Goal: Task Accomplishment & Management: Manage account settings

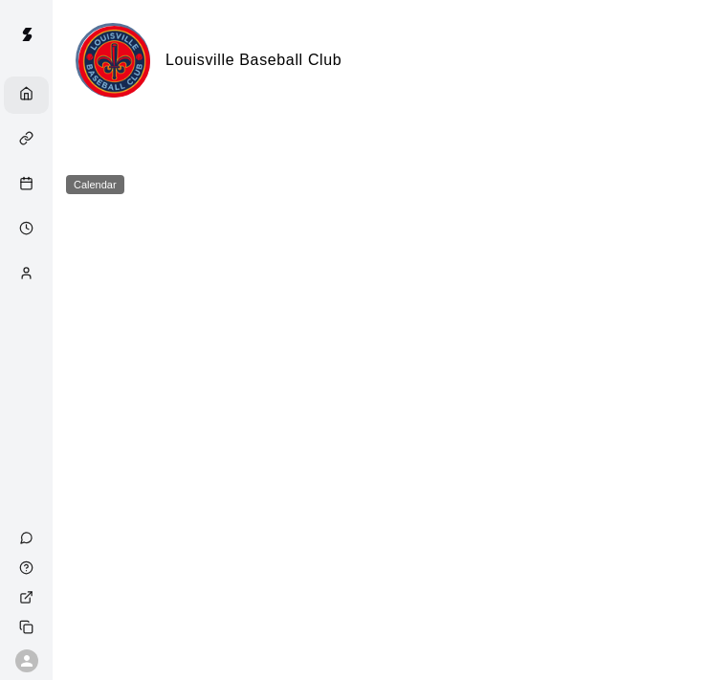
click at [29, 182] on line "Calendar" at bounding box center [26, 182] width 11 height 0
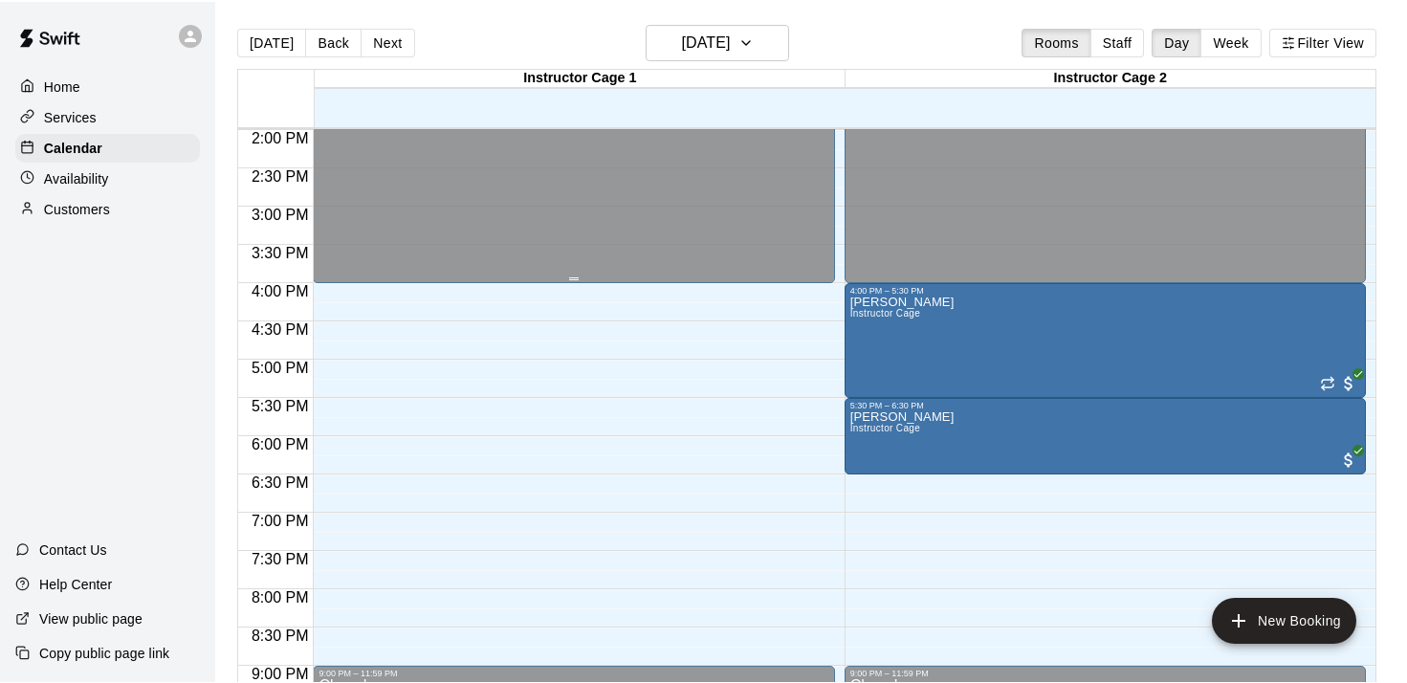
scroll to position [1128, 0]
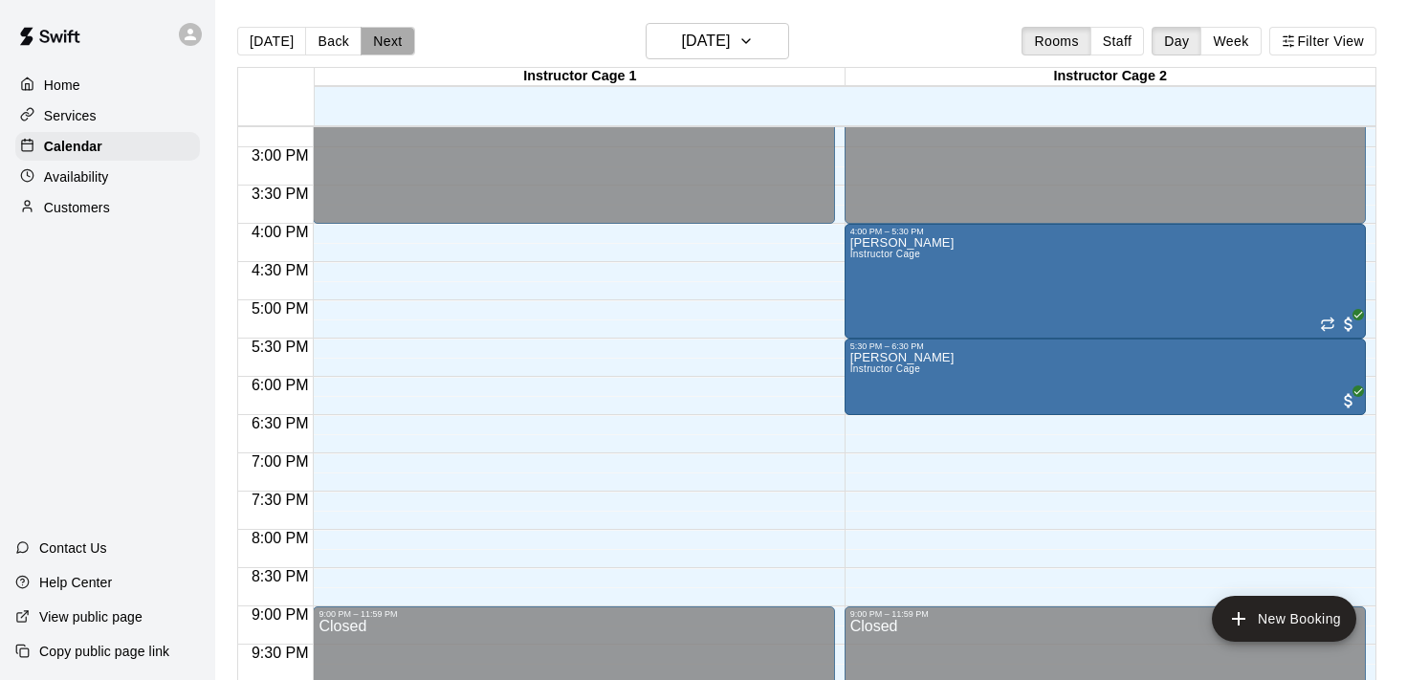
click at [388, 40] on button "Next" at bounding box center [388, 41] width 54 height 29
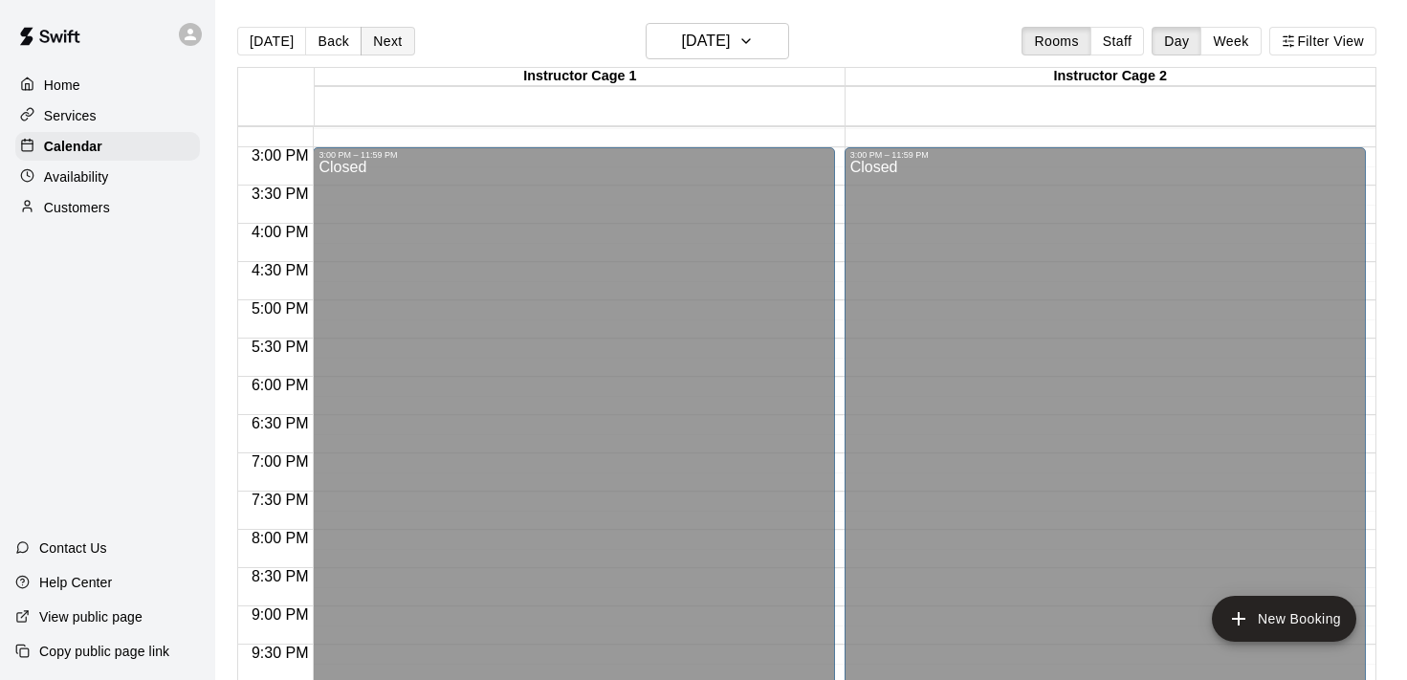
click at [388, 40] on button "Next" at bounding box center [388, 41] width 54 height 29
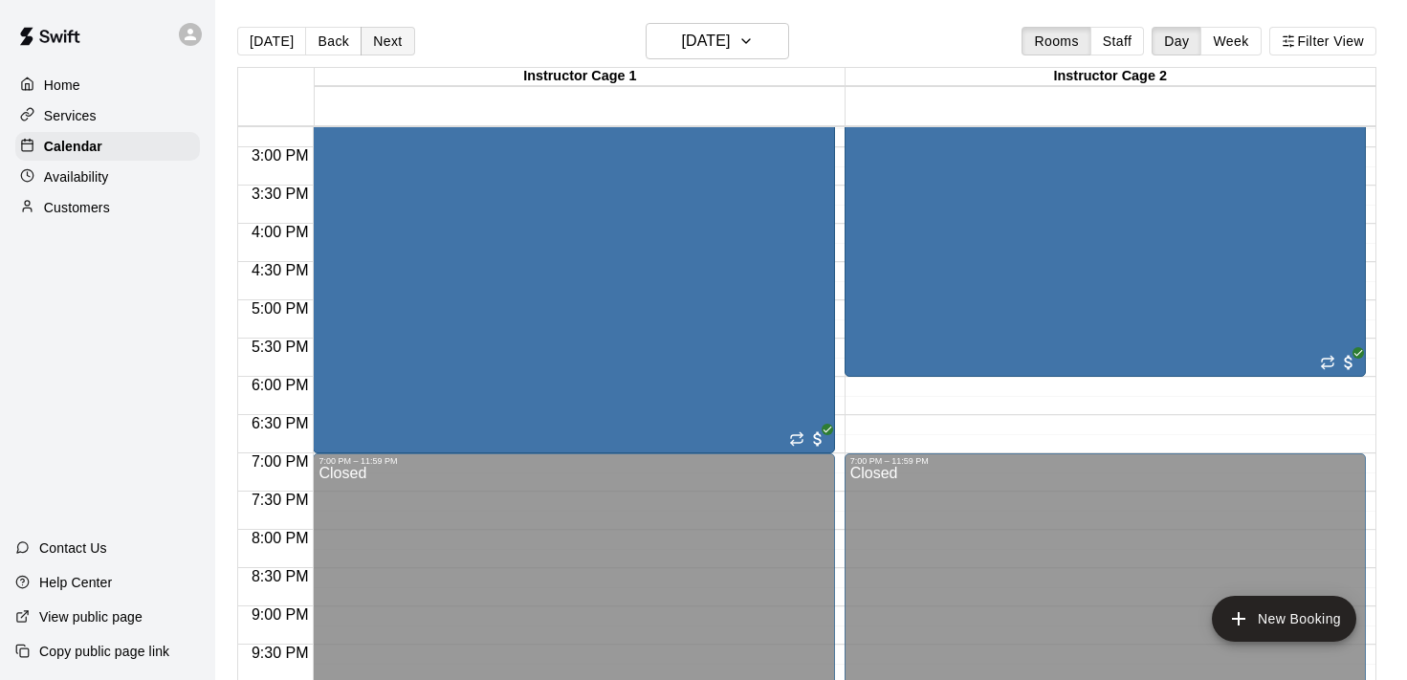
click at [388, 40] on button "Next" at bounding box center [388, 41] width 54 height 29
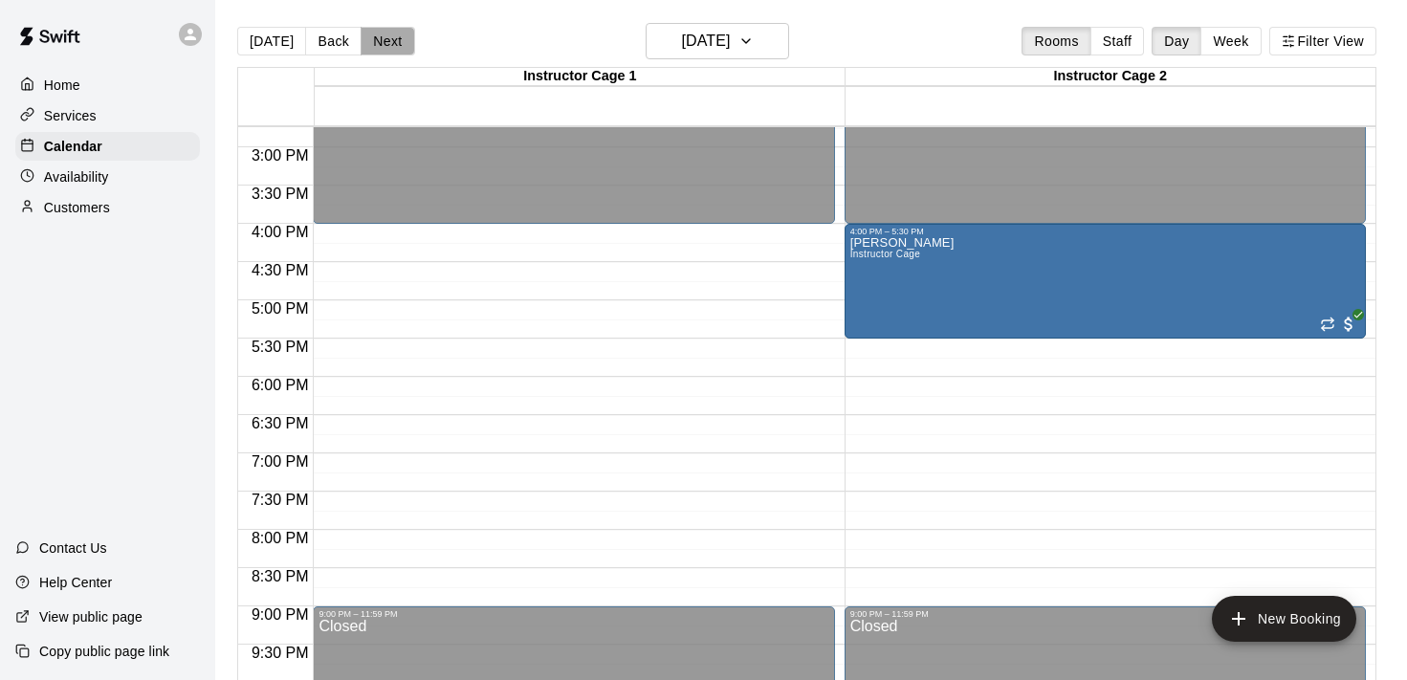
click at [388, 40] on button "Next" at bounding box center [388, 41] width 54 height 29
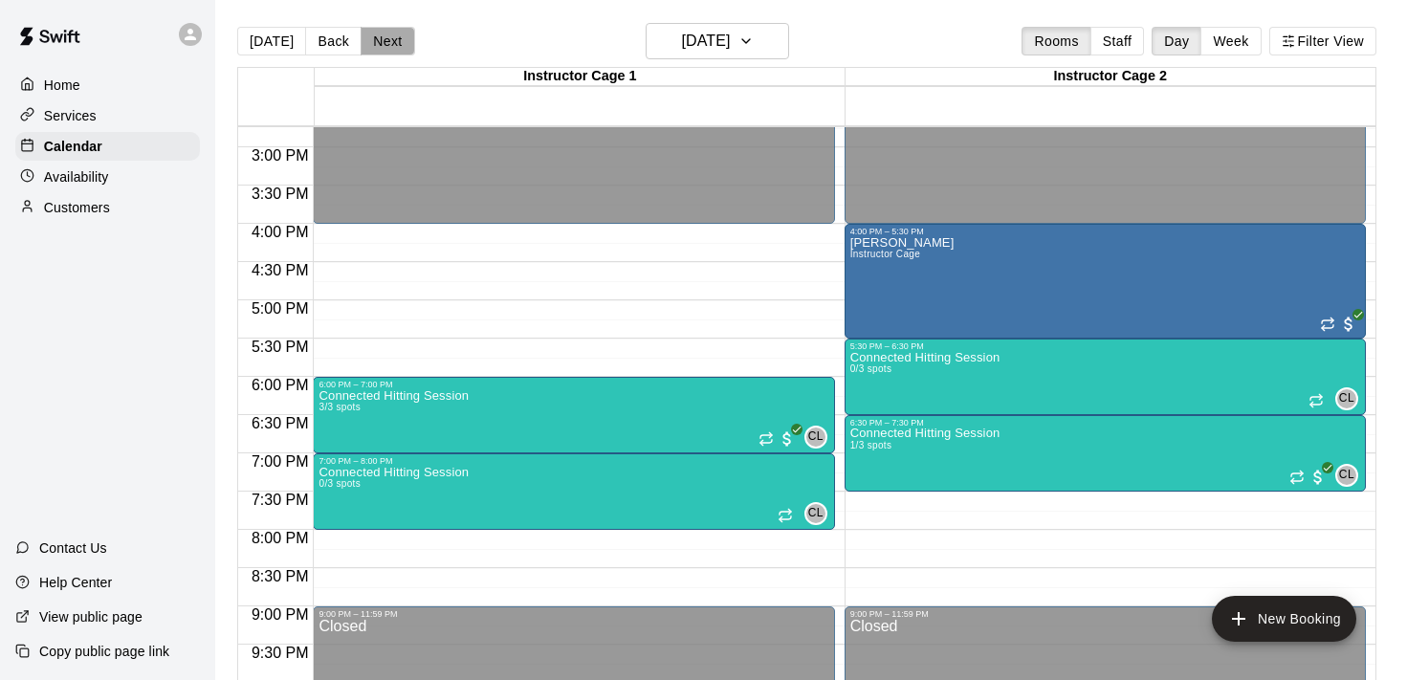
click at [387, 43] on button "Next" at bounding box center [388, 41] width 54 height 29
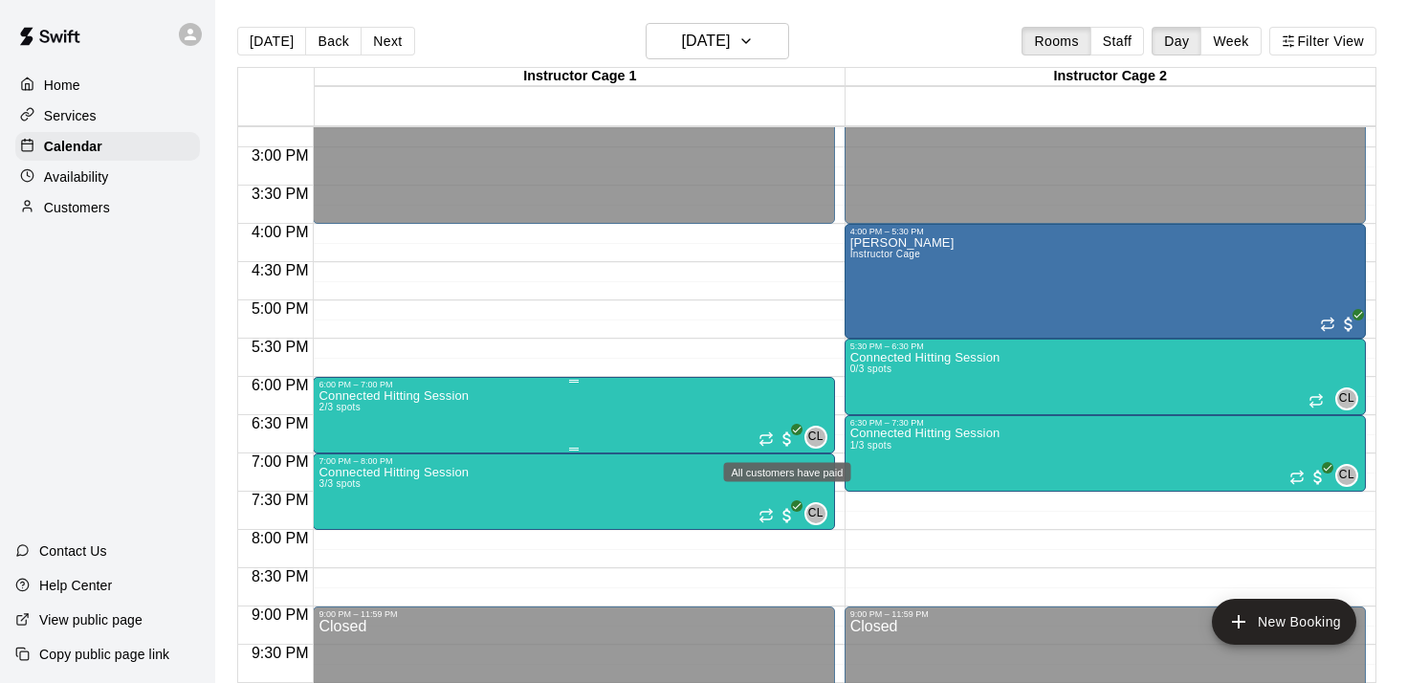
click at [703, 437] on span "All customers have paid" at bounding box center [787, 439] width 19 height 19
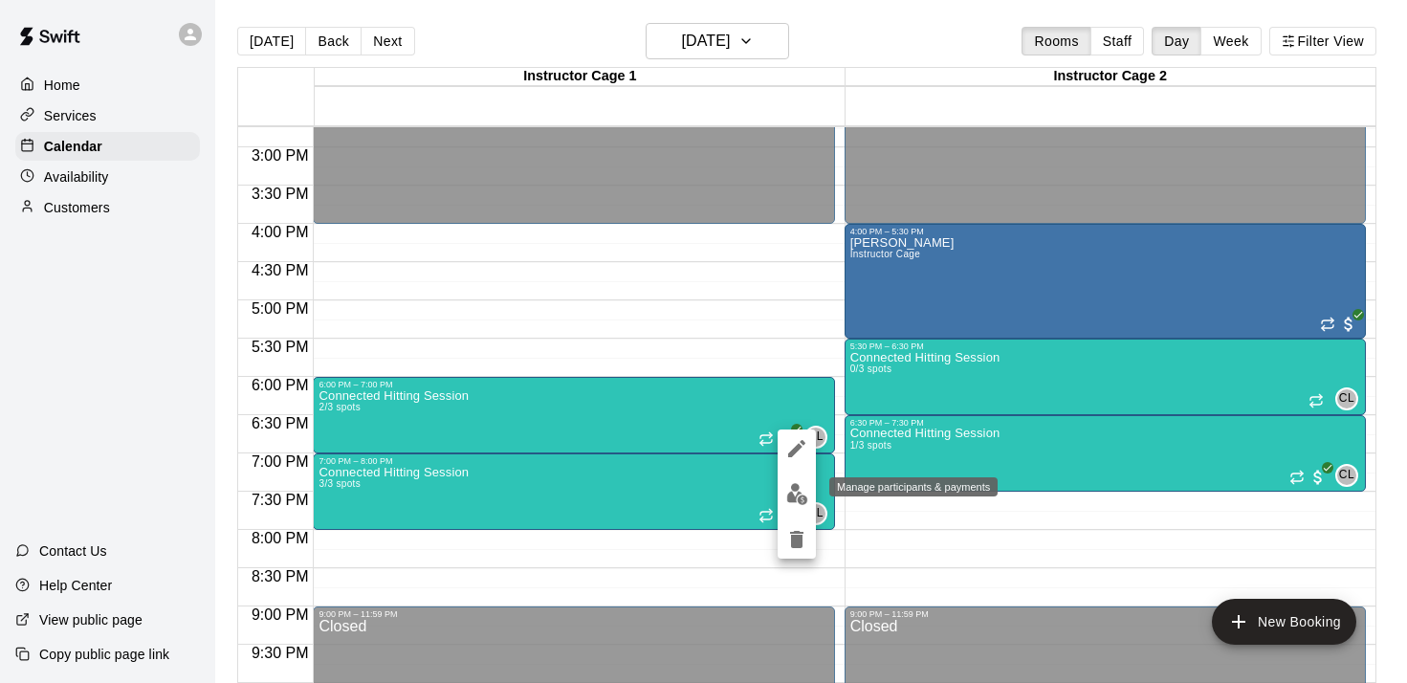
click at [703, 499] on img "edit" at bounding box center [797, 494] width 22 height 22
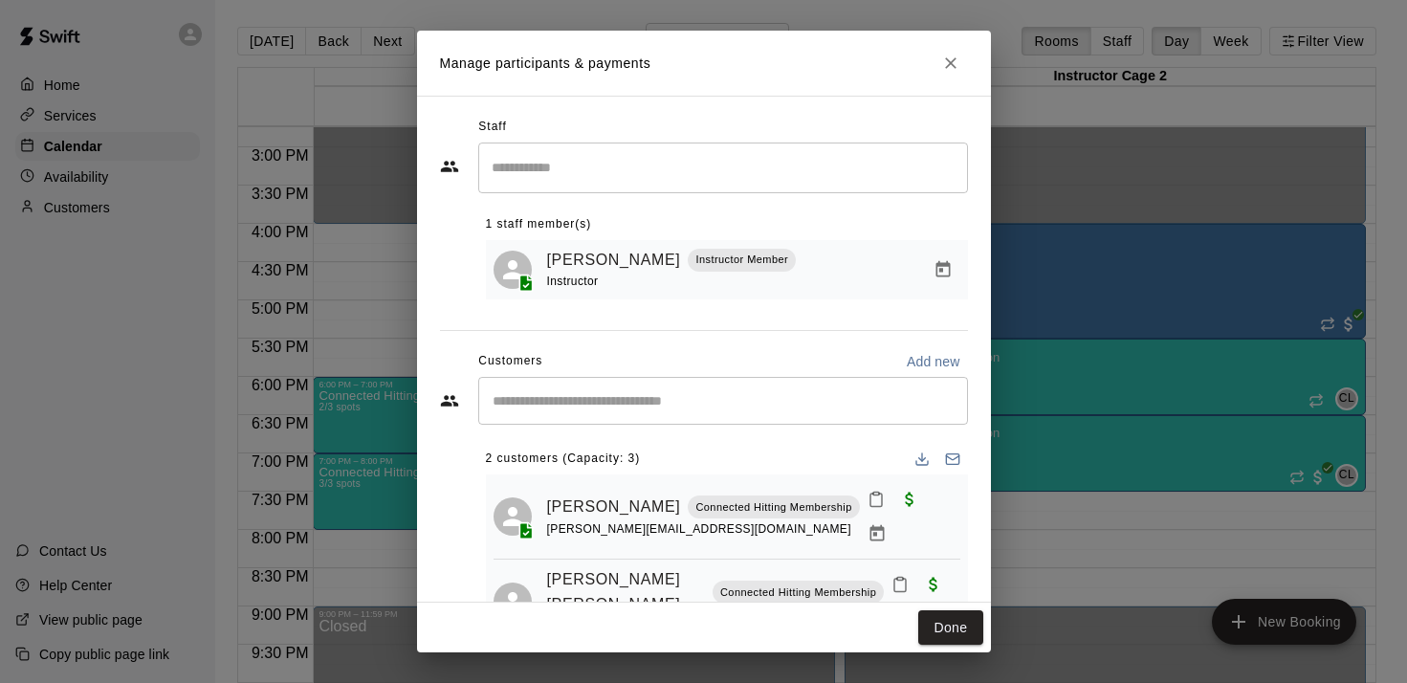
scroll to position [36, 0]
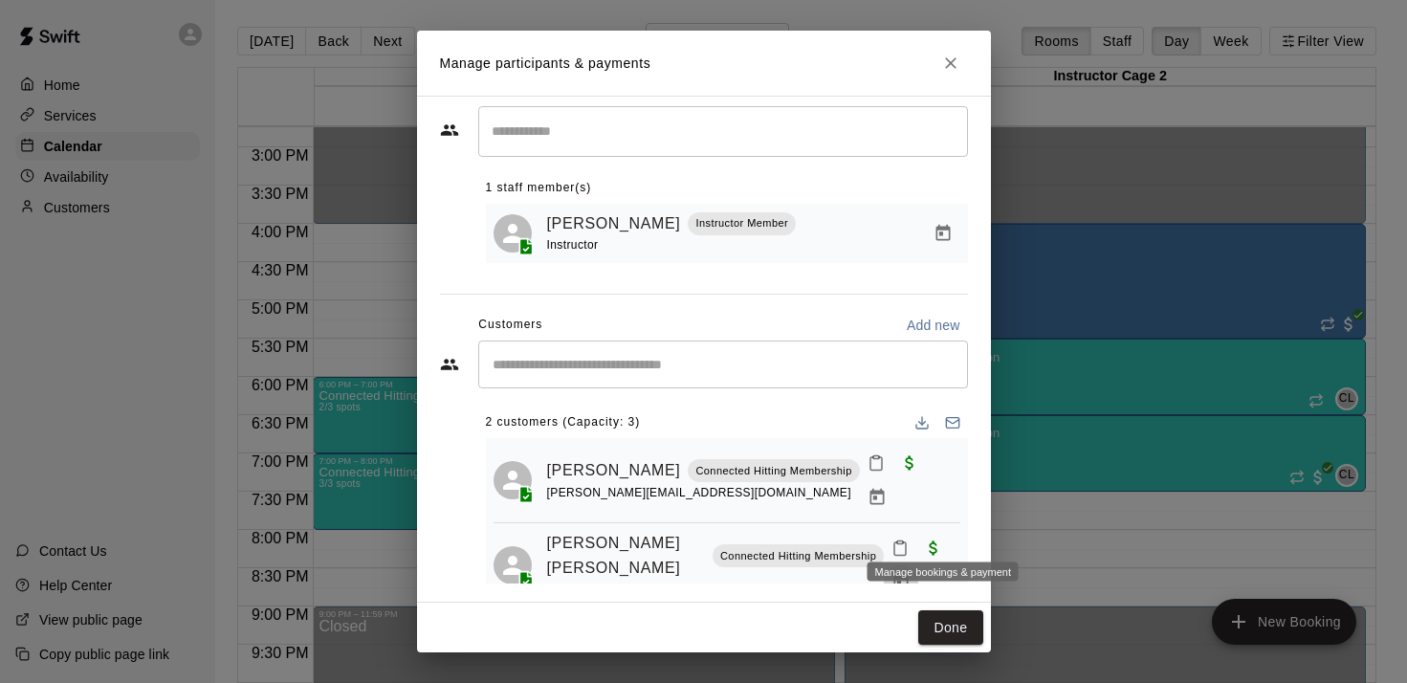
click at [703, 574] on icon "Manage bookings & payment" at bounding box center [902, 582] width 14 height 16
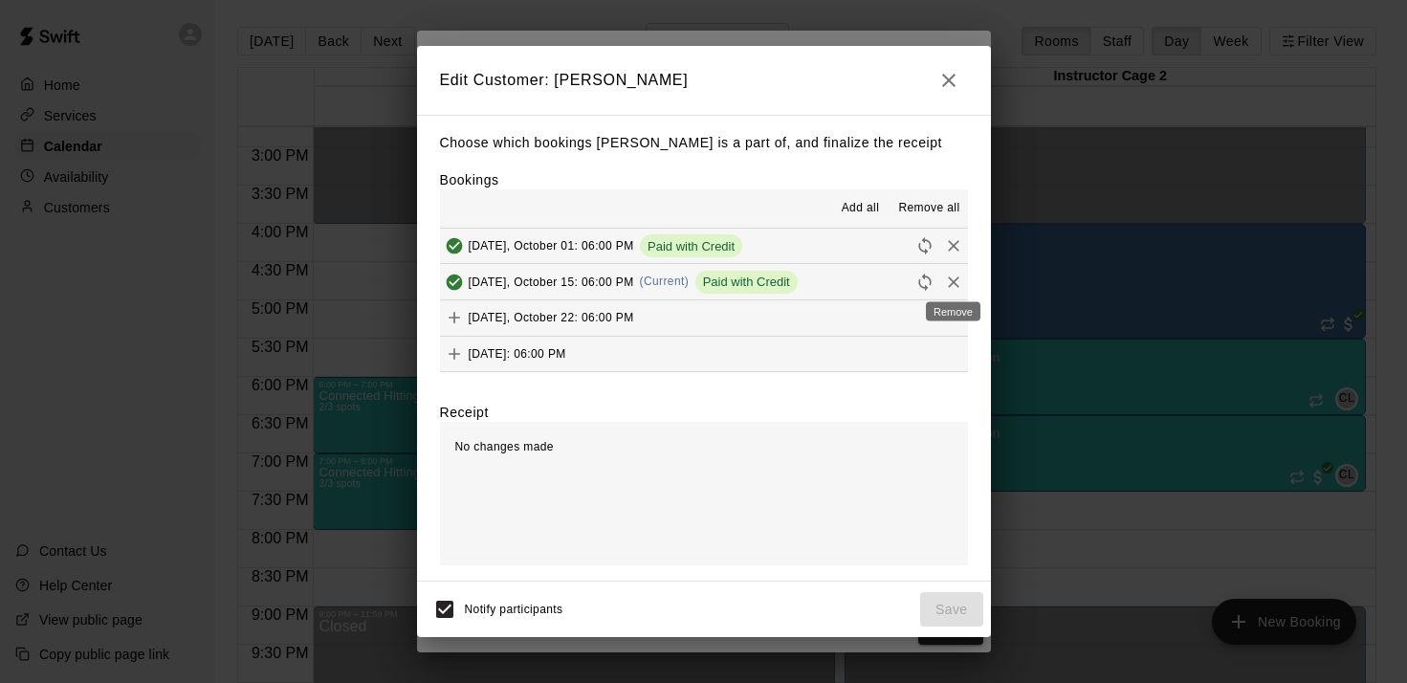
click at [703, 282] on icon "Remove" at bounding box center [953, 281] width 11 height 11
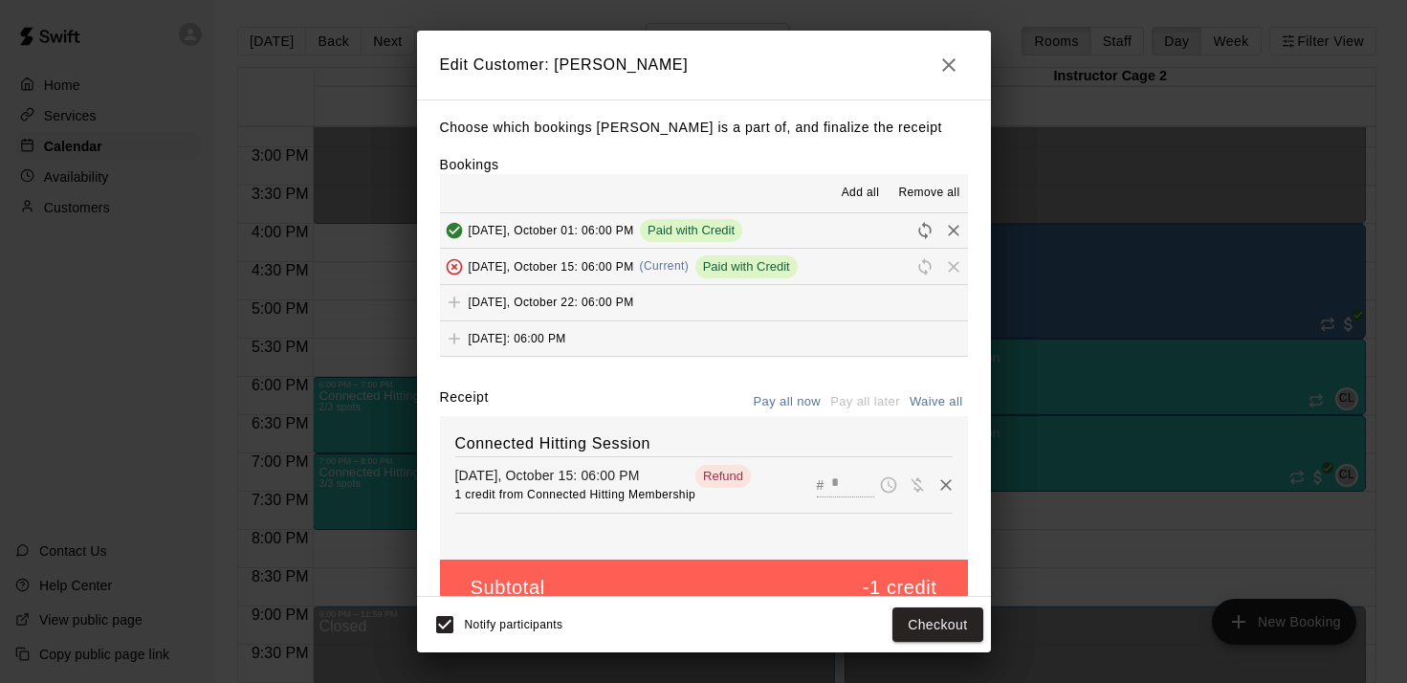
scroll to position [35, 0]
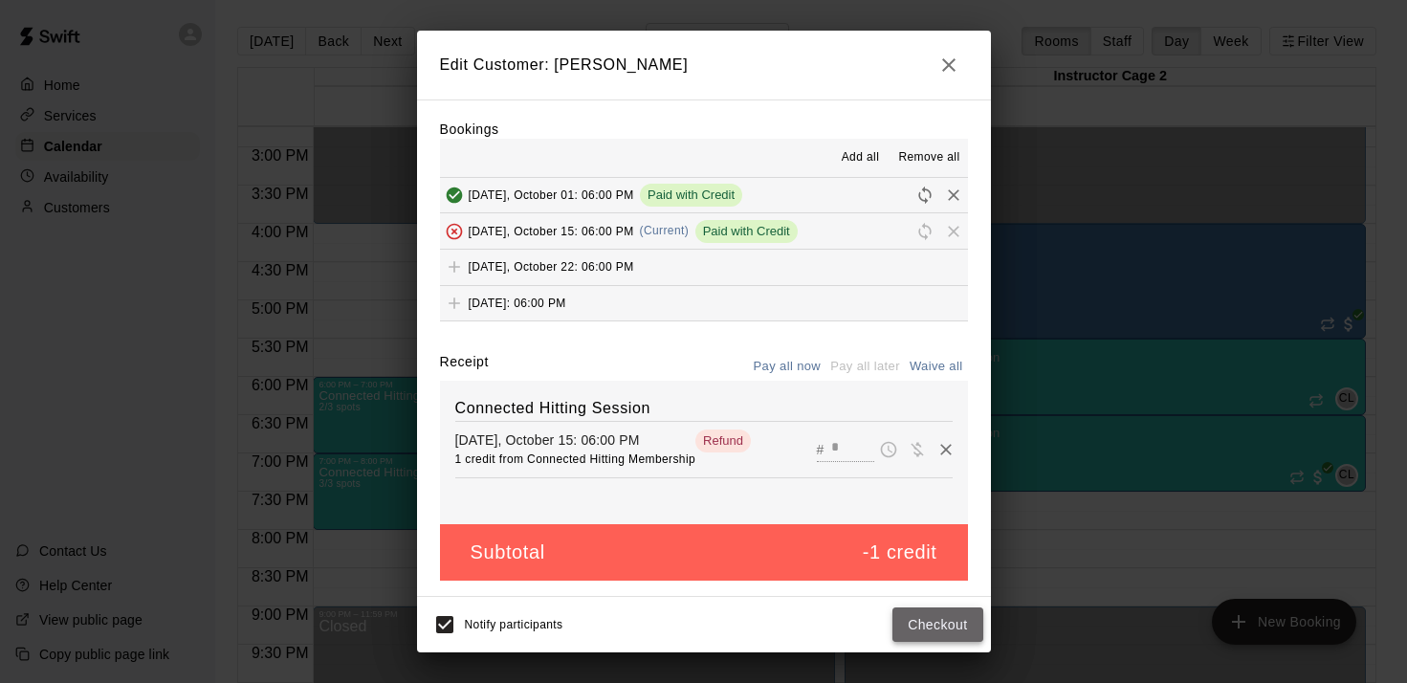
click at [703, 633] on button "Checkout" at bounding box center [938, 625] width 90 height 35
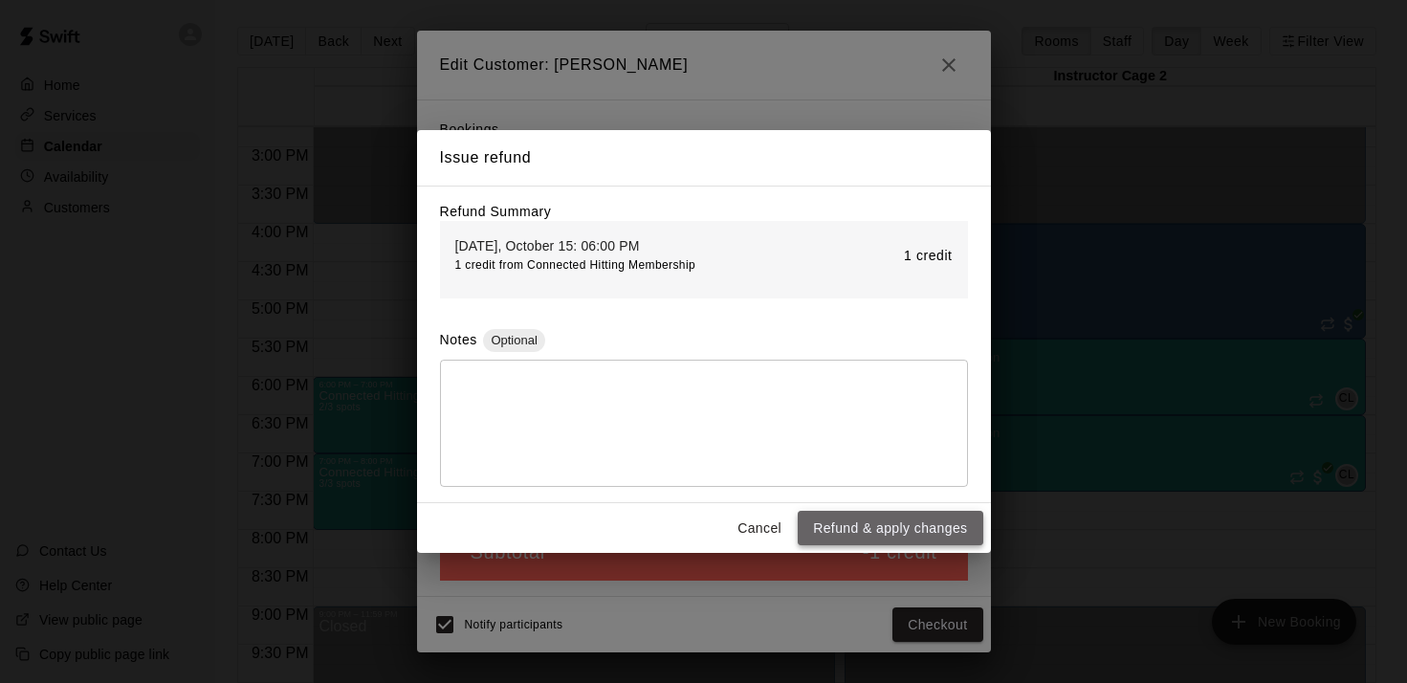
click at [703, 526] on button "Refund & apply changes" at bounding box center [890, 528] width 185 height 35
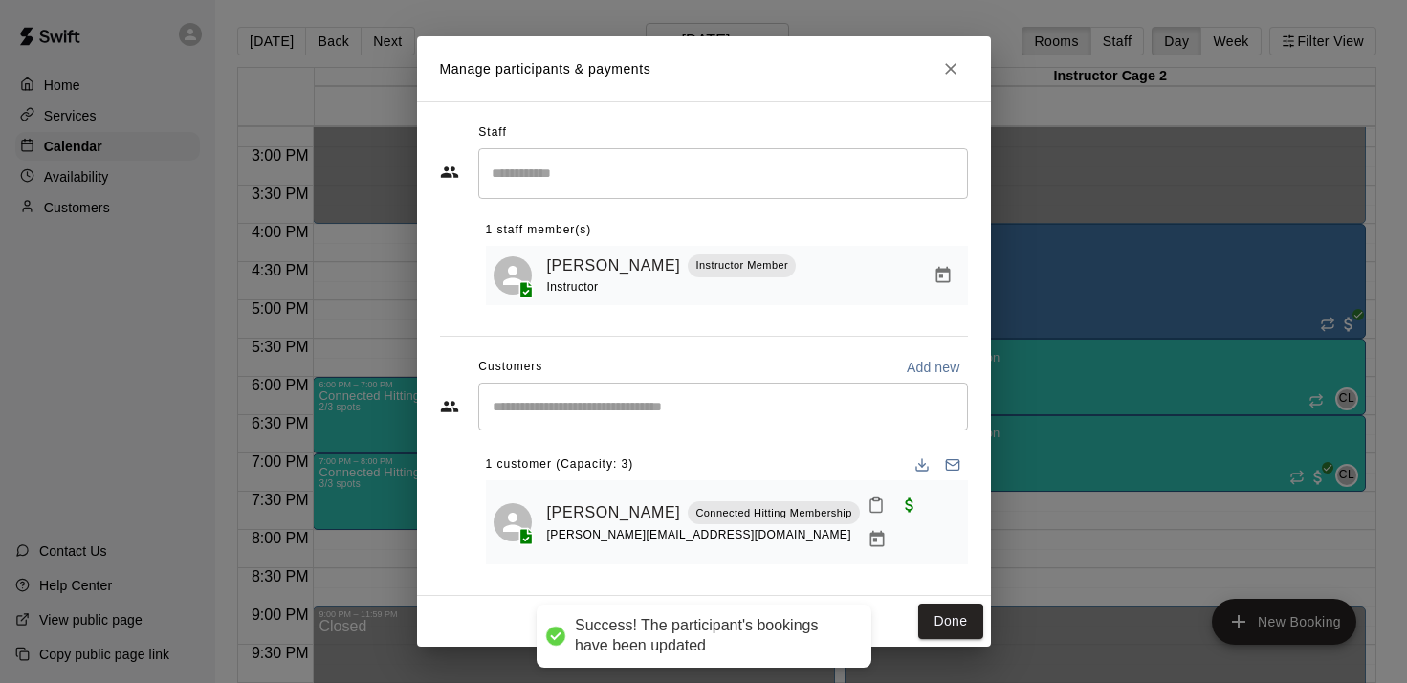
scroll to position [0, 0]
click at [703, 607] on button "Done" at bounding box center [950, 621] width 64 height 35
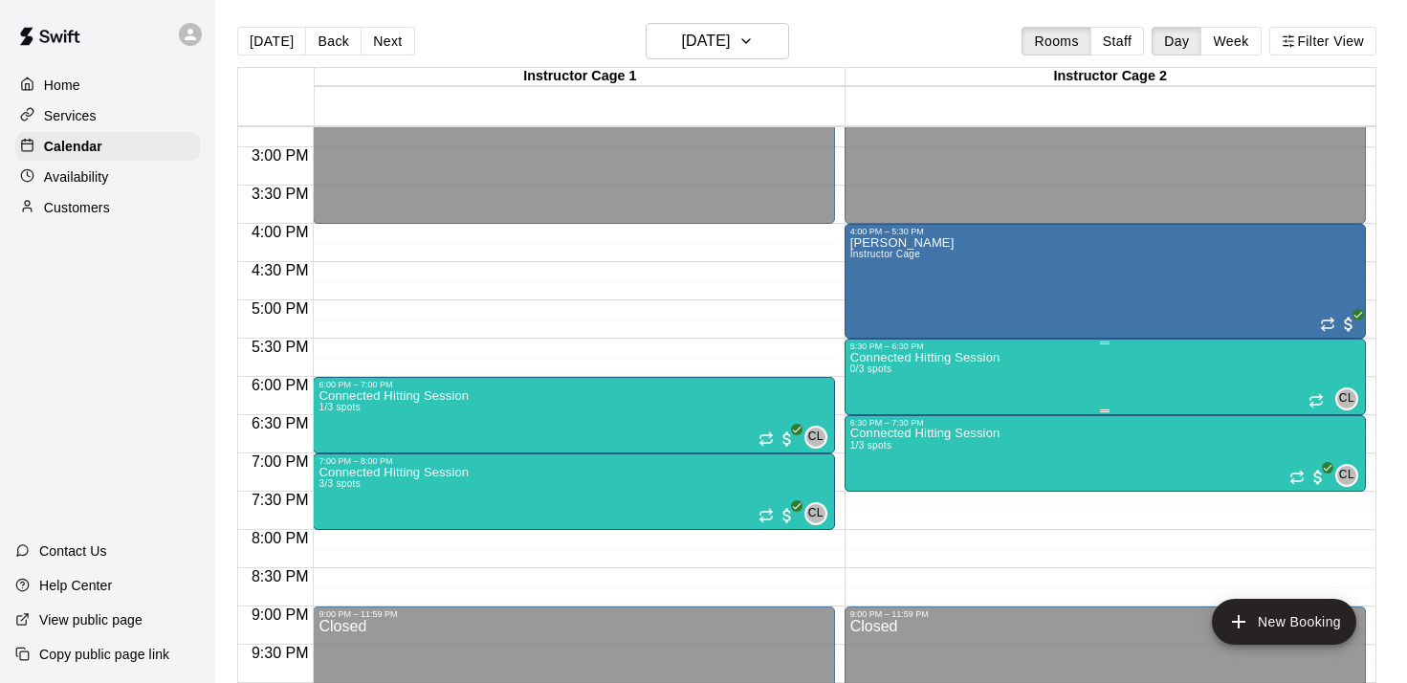
click at [703, 376] on div "Connected Hitting Session 0/3 spots" at bounding box center [926, 692] width 150 height 683
click at [703, 414] on img "edit" at bounding box center [870, 417] width 22 height 22
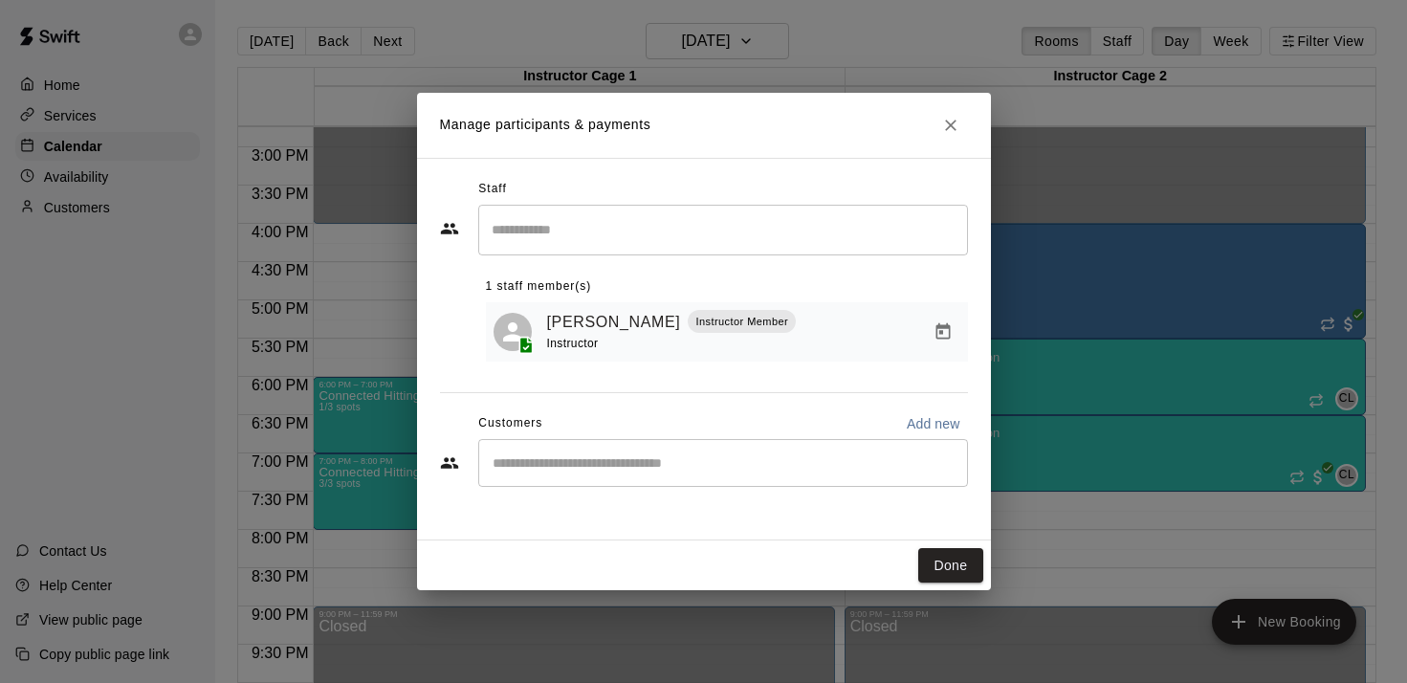
click at [656, 487] on div "​" at bounding box center [723, 463] width 490 height 48
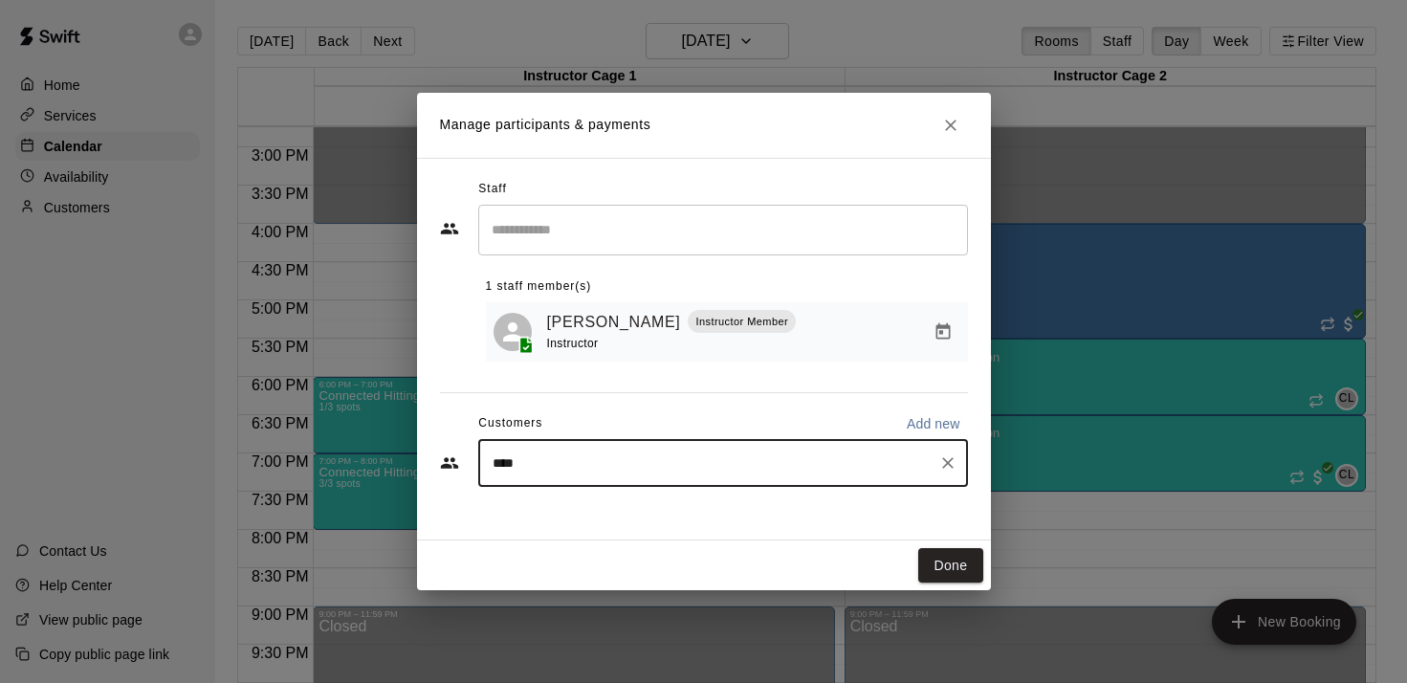
type input "*****"
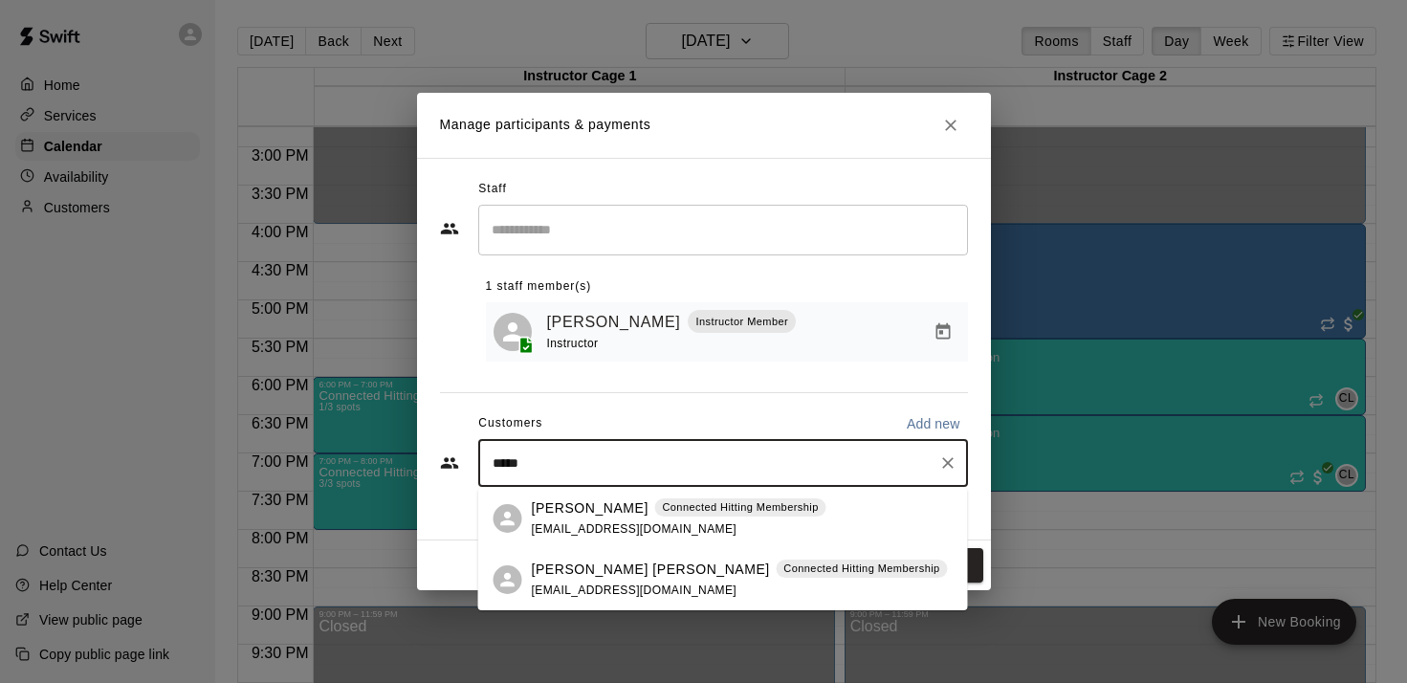
click at [625, 578] on div "[PERSON_NAME] [PERSON_NAME] Connected Hitting Membership" at bounding box center [740, 570] width 416 height 20
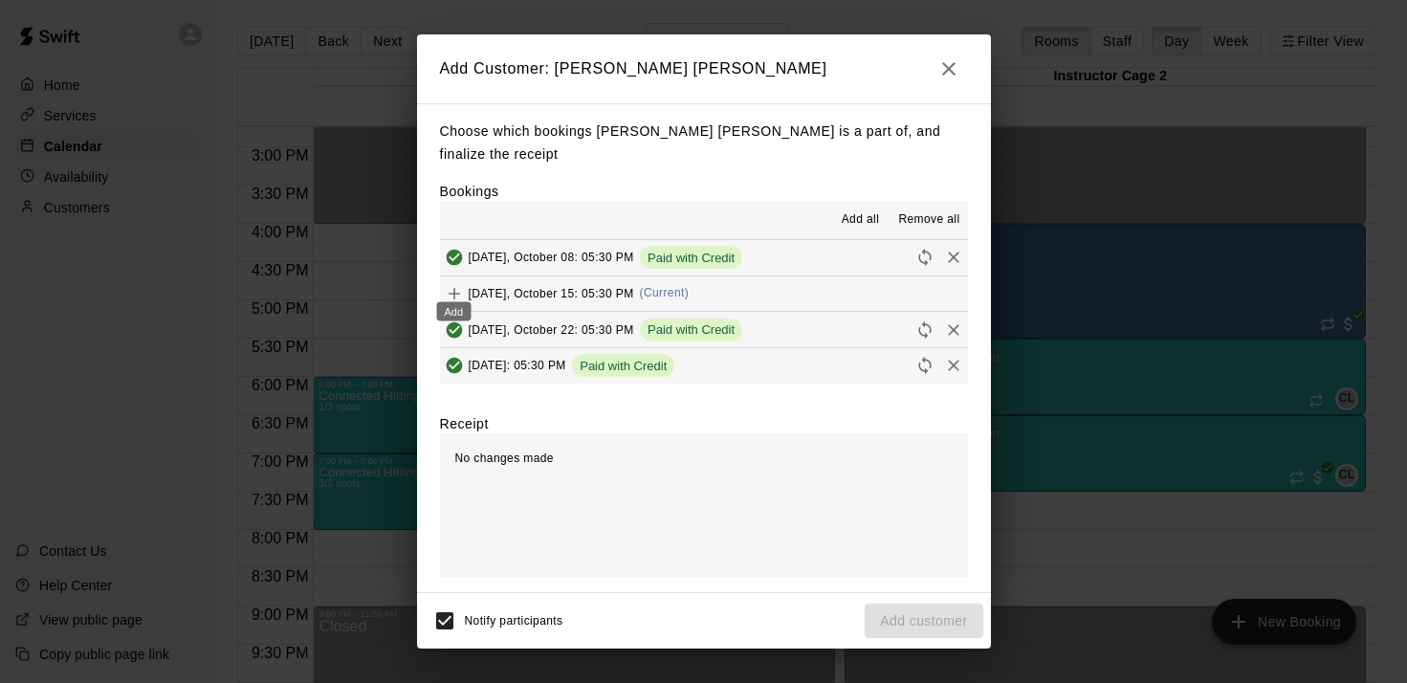
click at [450, 284] on icon "Add" at bounding box center [454, 293] width 19 height 19
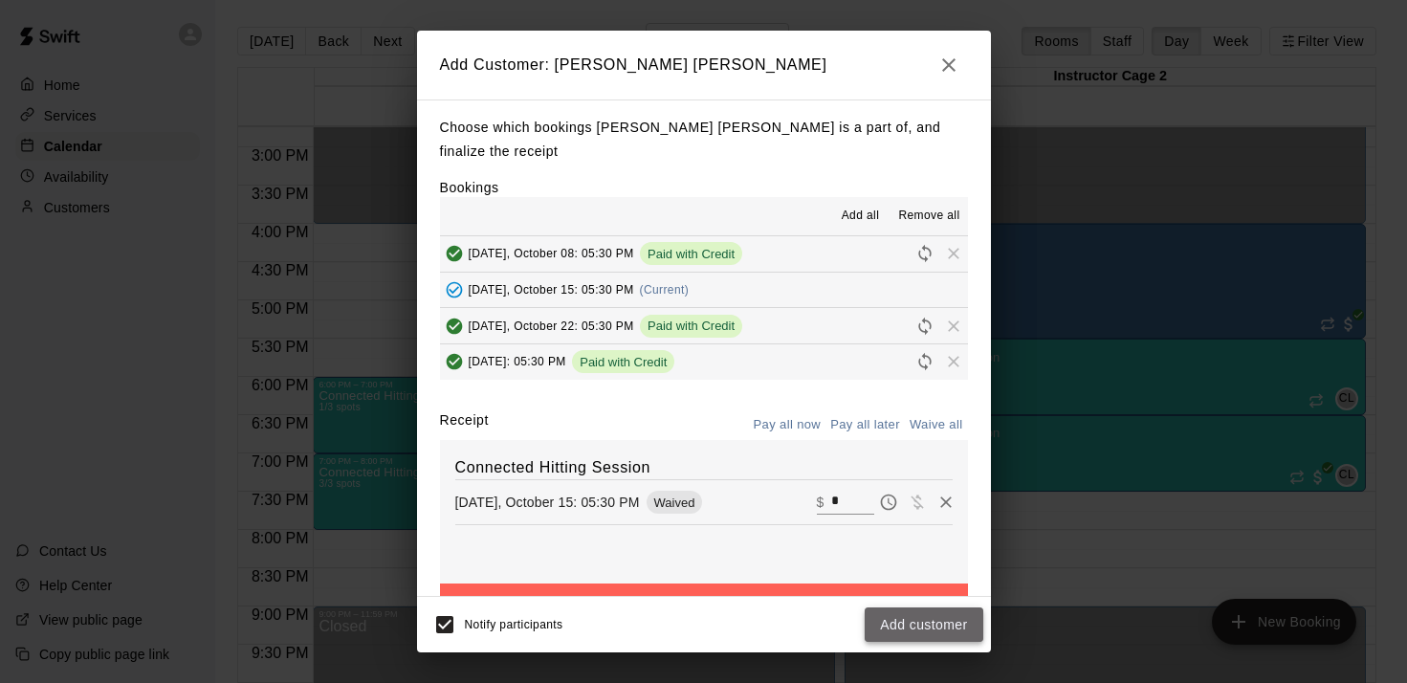
click at [703, 626] on button "Add customer" at bounding box center [924, 625] width 118 height 35
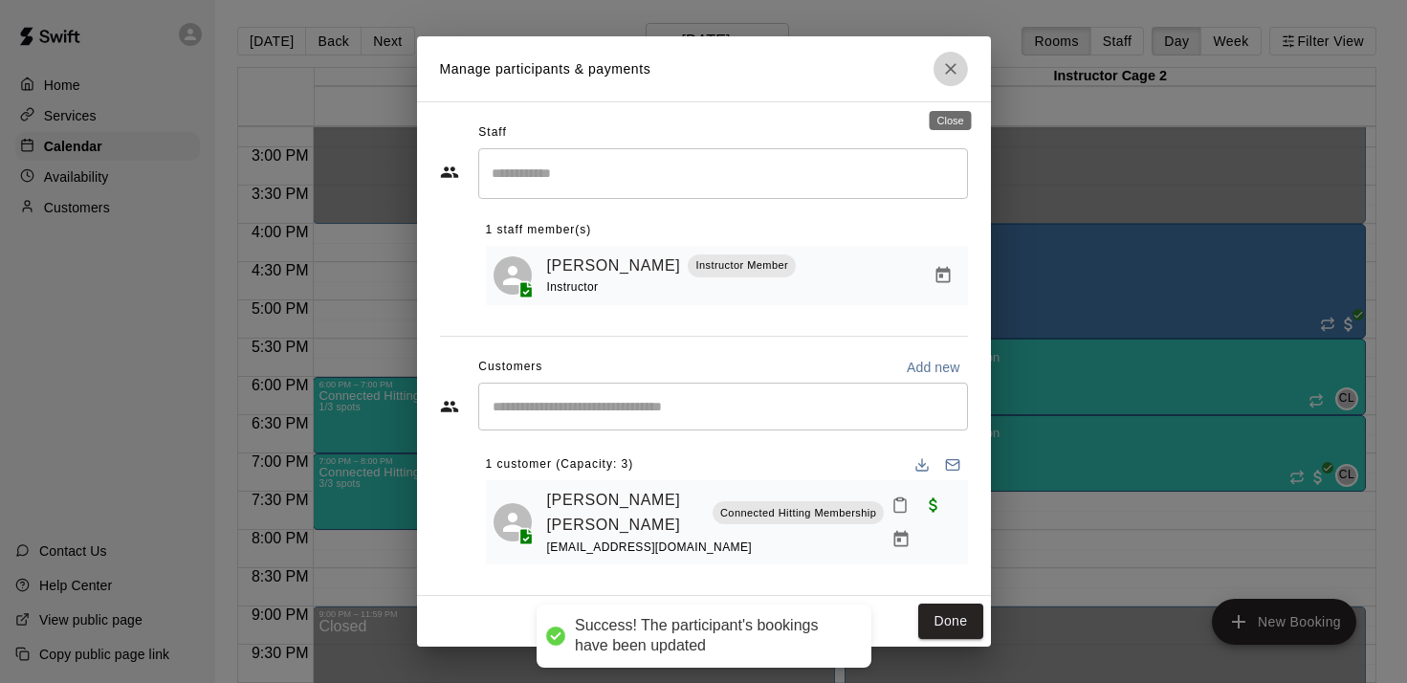
click at [703, 75] on icon "Close" at bounding box center [950, 68] width 11 height 11
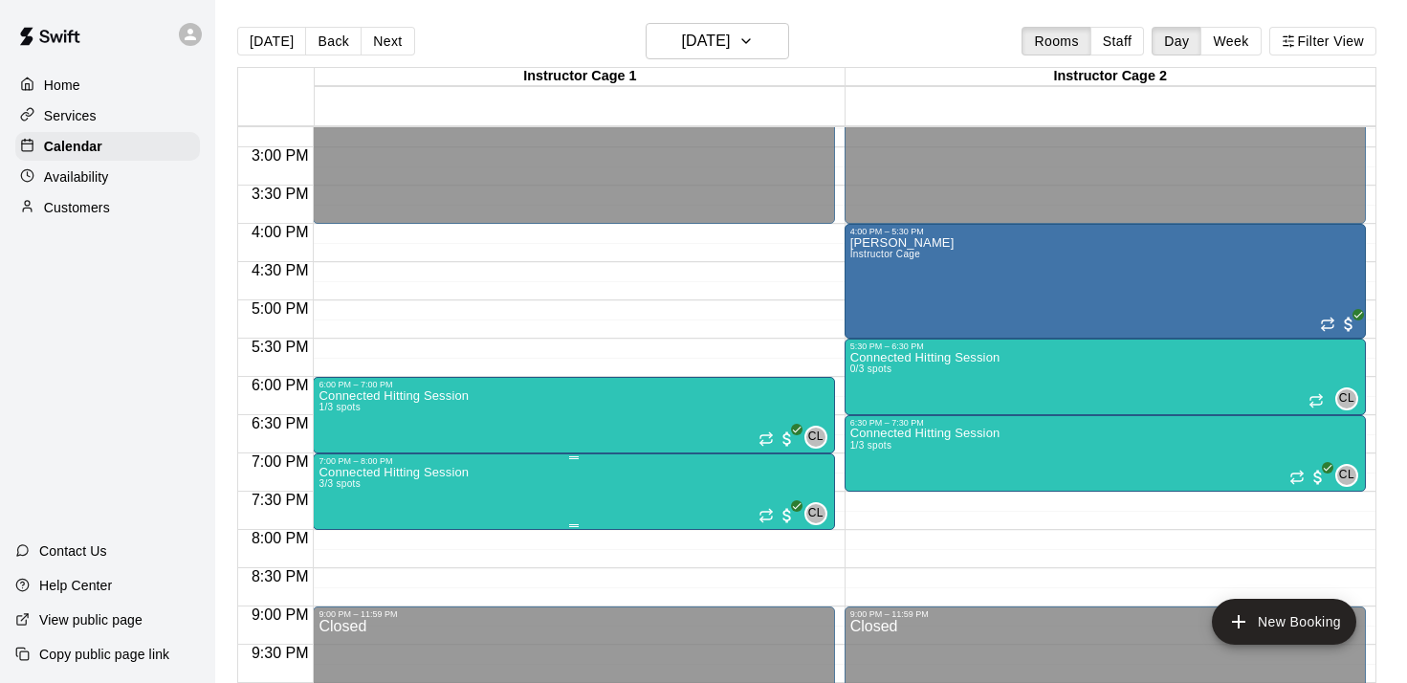
click at [332, 534] on img "edit" at bounding box center [339, 531] width 22 height 22
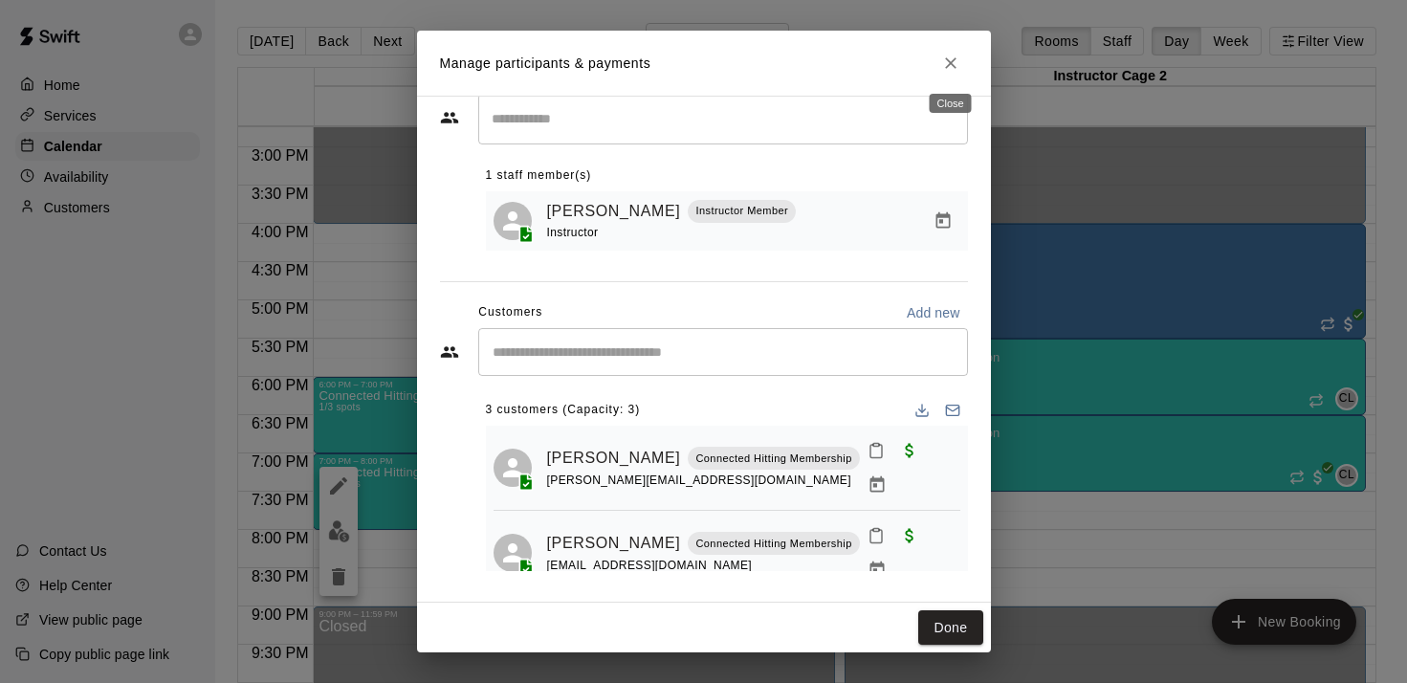
click at [703, 59] on icon "Close" at bounding box center [950, 63] width 19 height 19
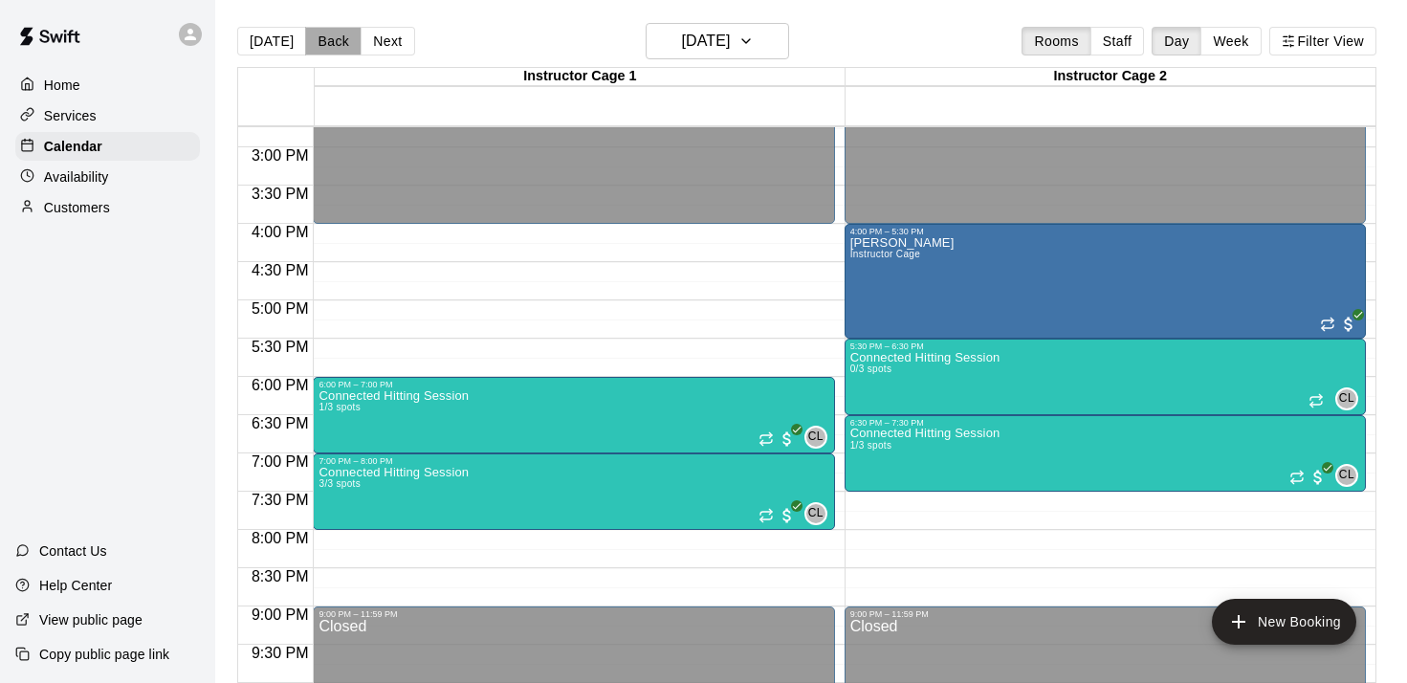
click at [320, 46] on button "Back" at bounding box center [333, 41] width 56 height 29
click at [383, 35] on button "Next" at bounding box center [388, 41] width 54 height 29
click at [385, 42] on button "Next" at bounding box center [388, 41] width 54 height 29
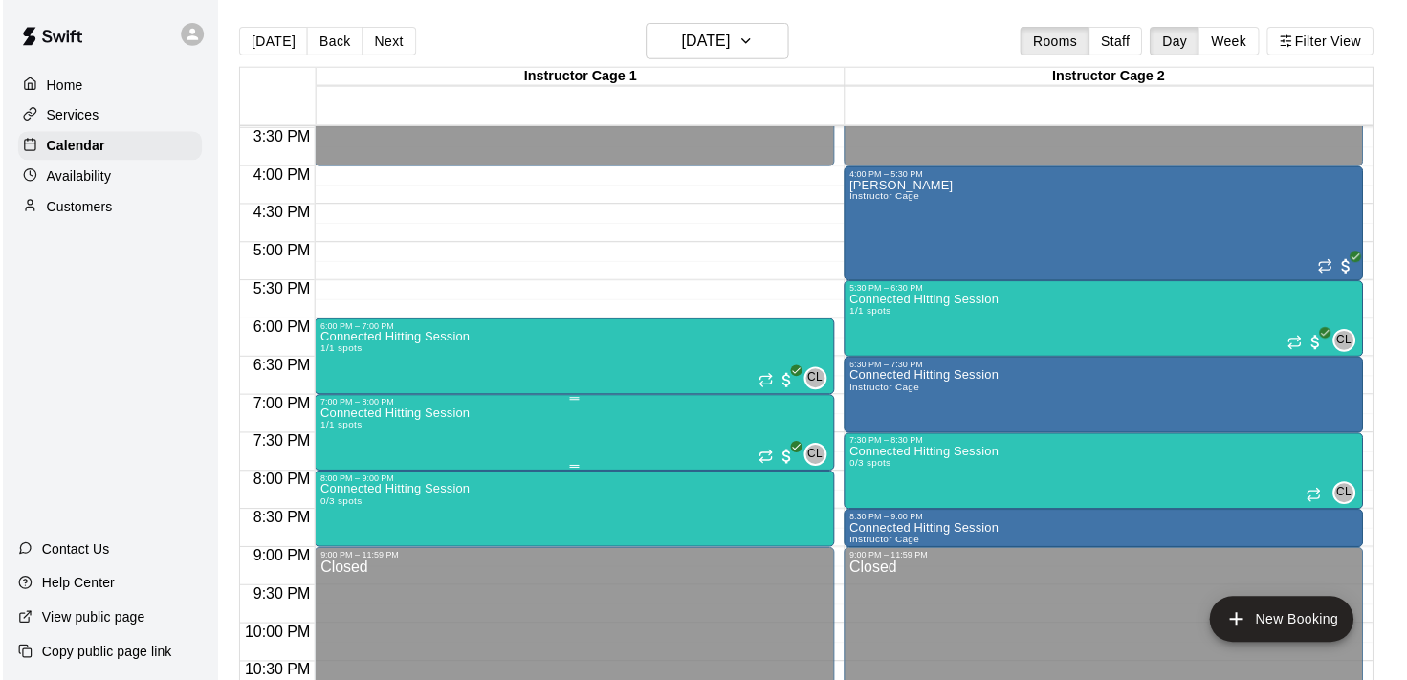
scroll to position [1188, 0]
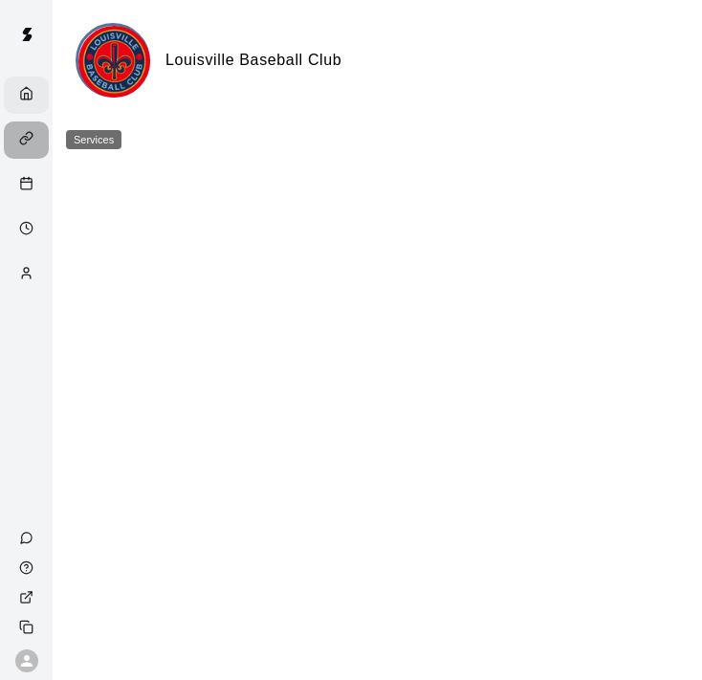
click at [30, 140] on icon "Services" at bounding box center [26, 138] width 14 height 14
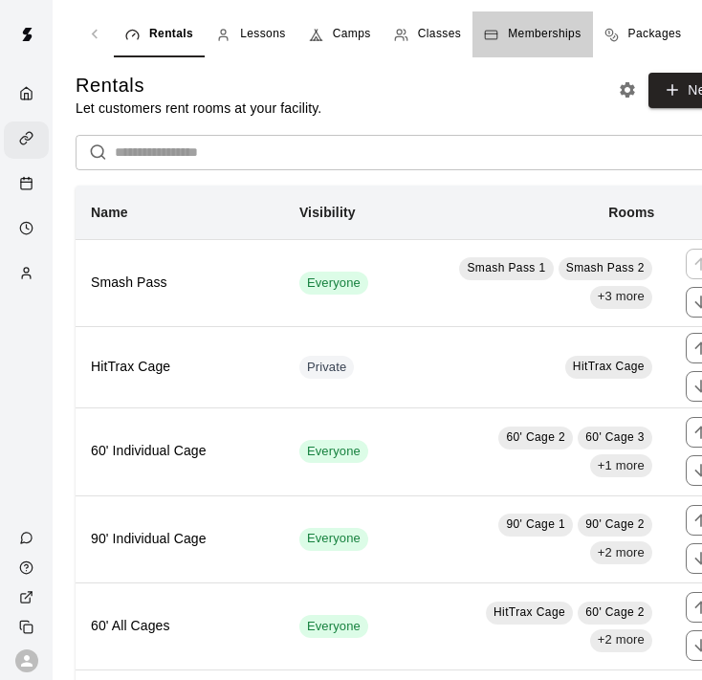
click at [535, 37] on span "Memberships" at bounding box center [544, 34] width 73 height 19
